Goal: Information Seeking & Learning: Learn about a topic

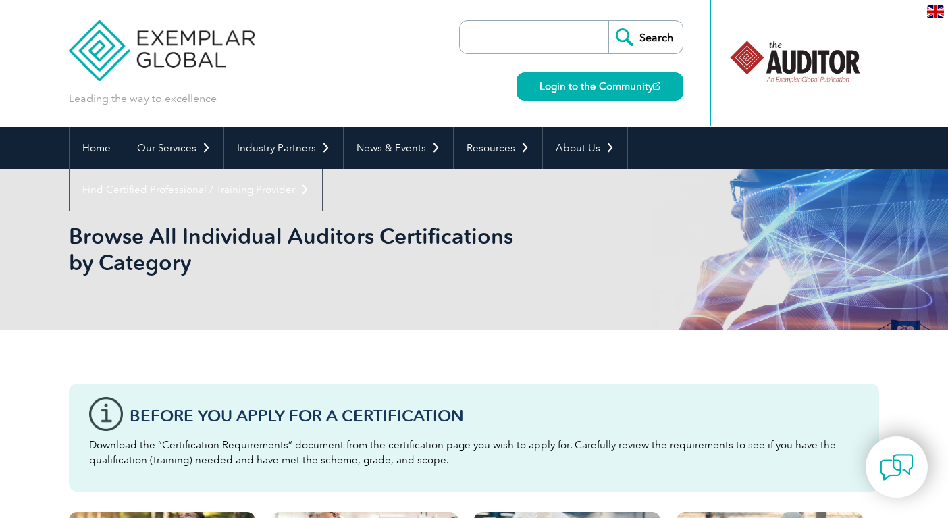
scroll to position [292, 0]
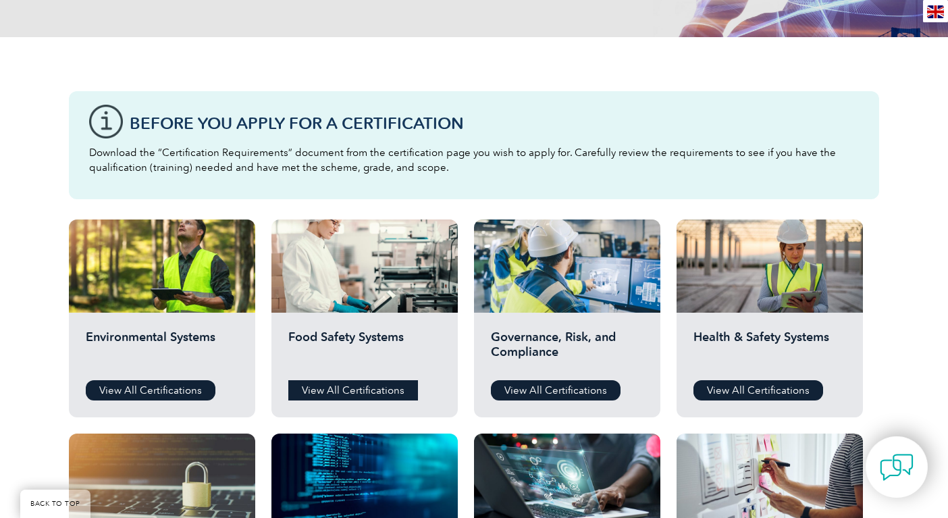
click at [349, 383] on link "View All Certifications" at bounding box center [353, 390] width 130 height 20
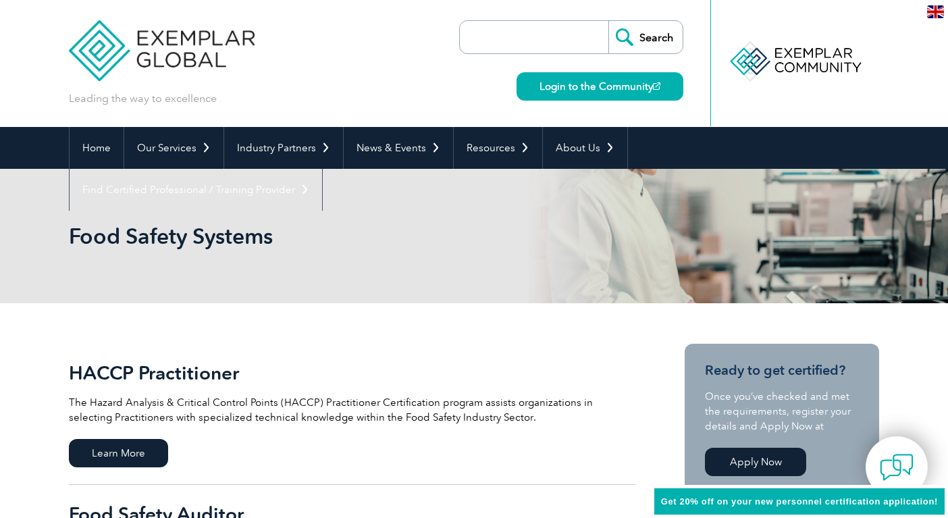
click at [932, 13] on img at bounding box center [935, 11] width 17 height 13
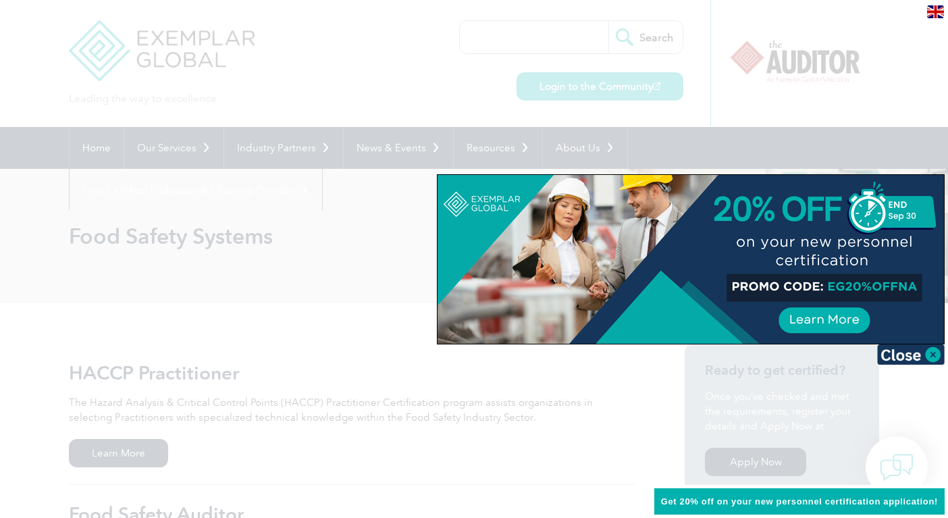
click at [631, 145] on div at bounding box center [474, 259] width 948 height 518
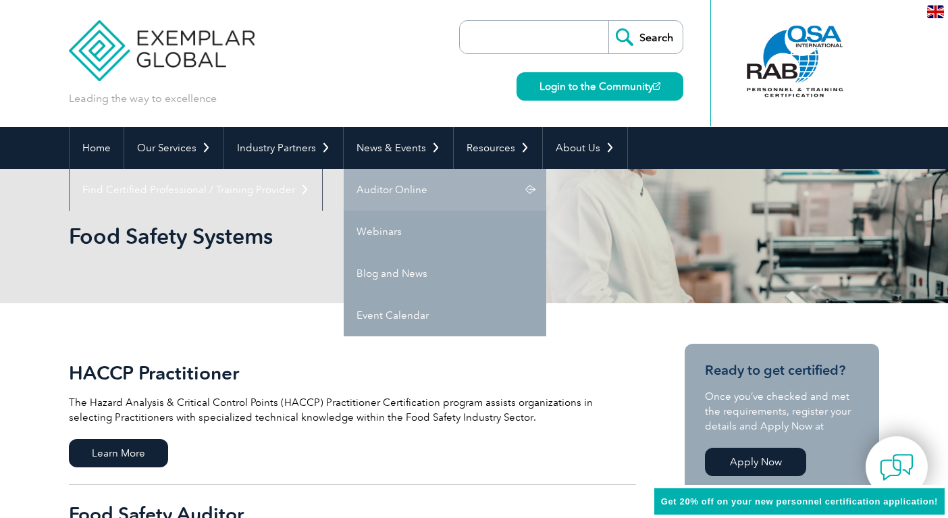
click at [388, 187] on link "Auditor Online" at bounding box center [445, 190] width 203 height 42
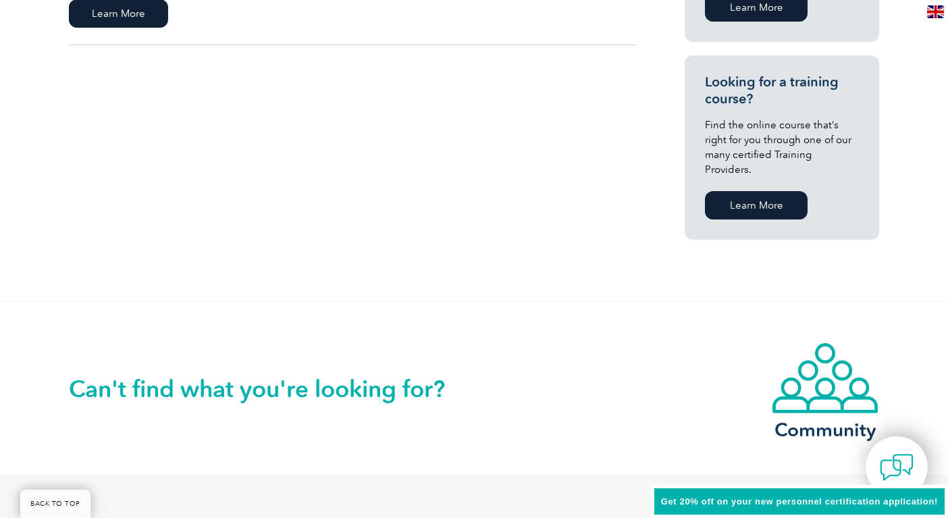
scroll to position [1170, 0]
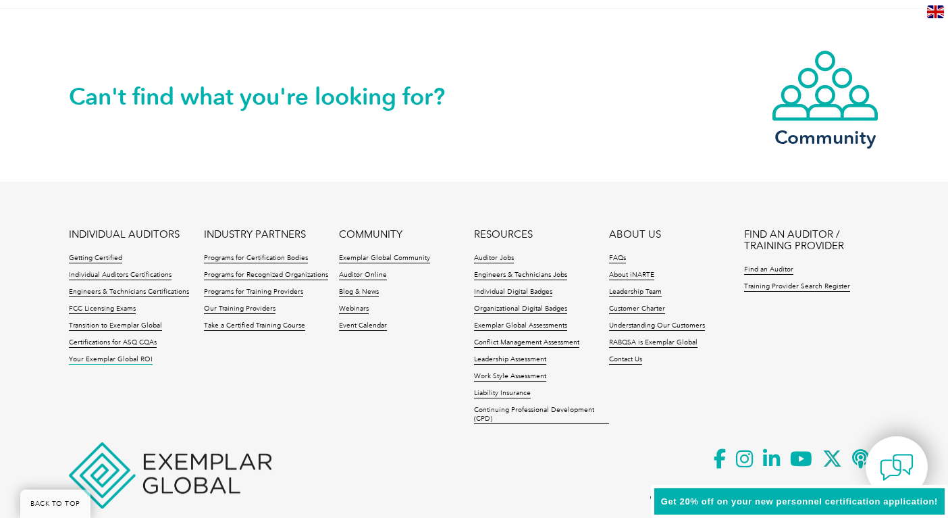
click at [128, 355] on link "Your Exemplar Global ROI" at bounding box center [111, 359] width 84 height 9
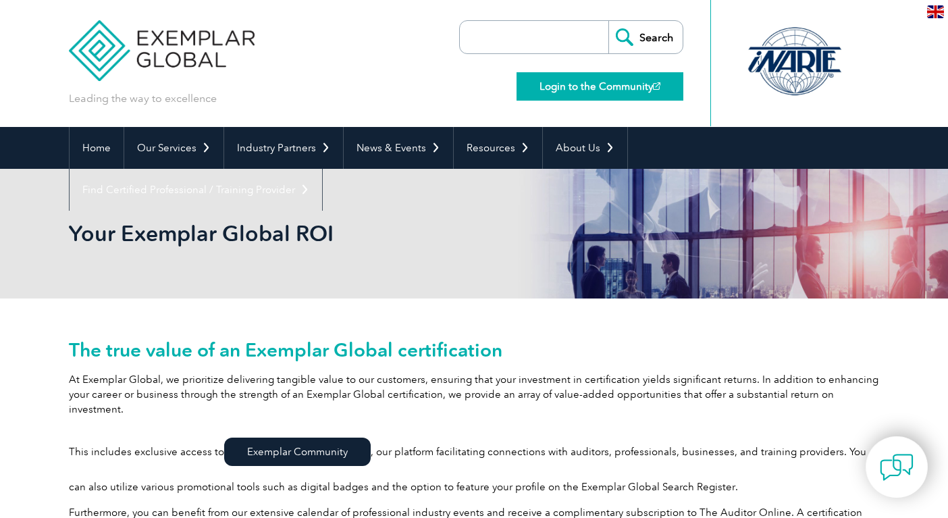
click at [631, 89] on link "Login to the Community" at bounding box center [599, 86] width 167 height 28
